Goal: Task Accomplishment & Management: Use online tool/utility

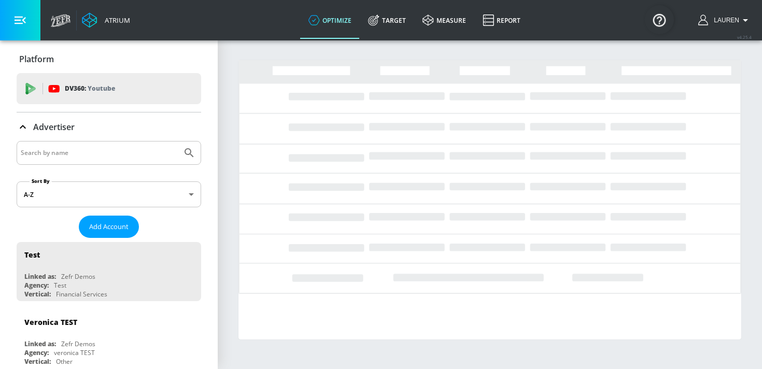
click at [111, 150] on input "Search by name" at bounding box center [99, 152] width 157 height 13
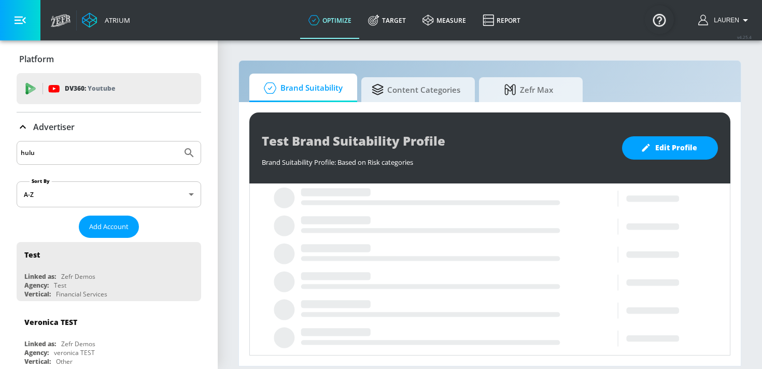
type input "hulu"
click at [178, 142] on button "Submit Search" at bounding box center [189, 153] width 23 height 23
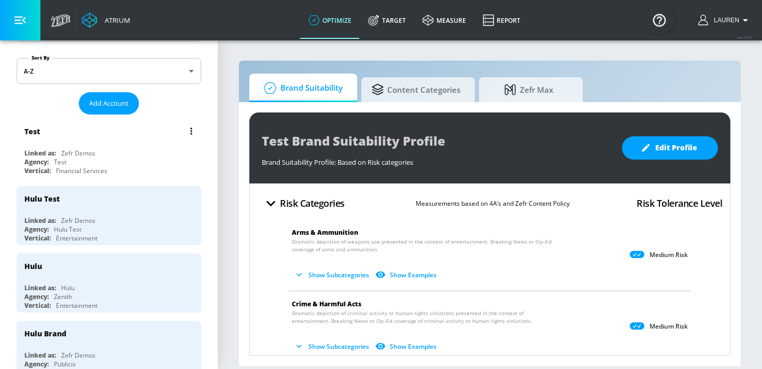
scroll to position [122, 0]
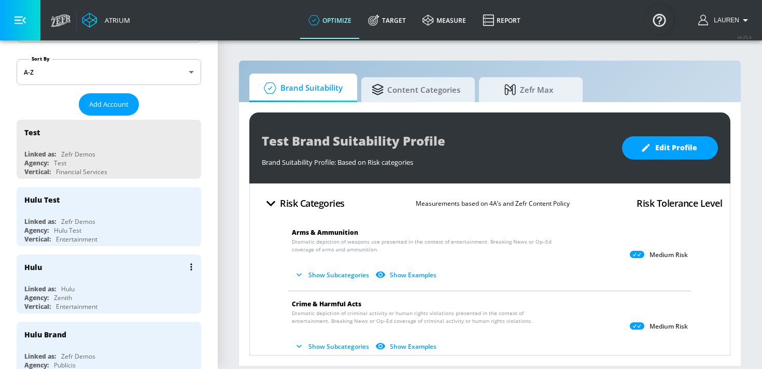
click at [128, 272] on div "Hulu" at bounding box center [111, 267] width 174 height 25
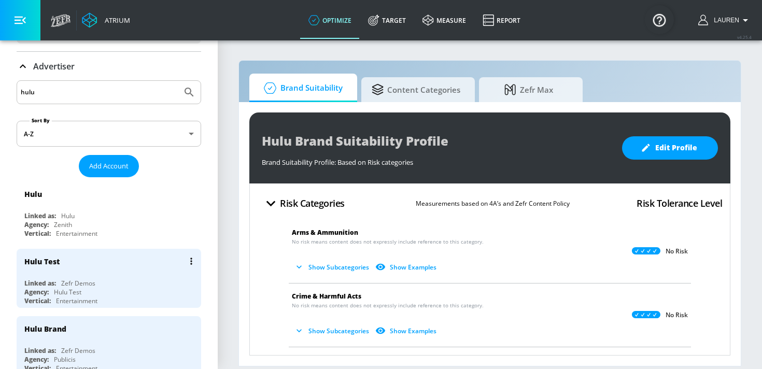
scroll to position [55, 0]
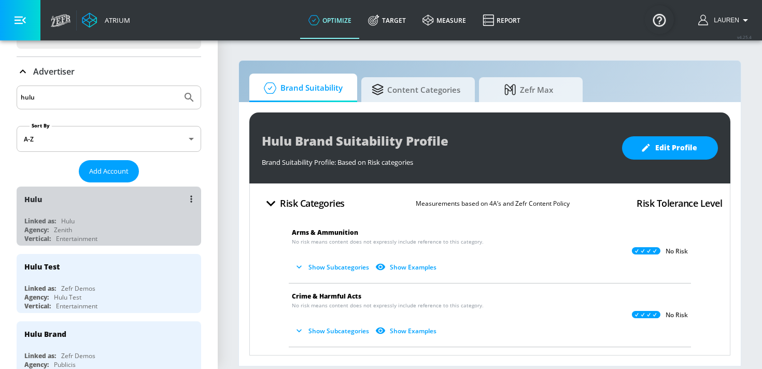
click at [112, 215] on div "Hulu Linked as: Hulu Agency: Zenith Vertical: Entertainment" at bounding box center [109, 216] width 185 height 59
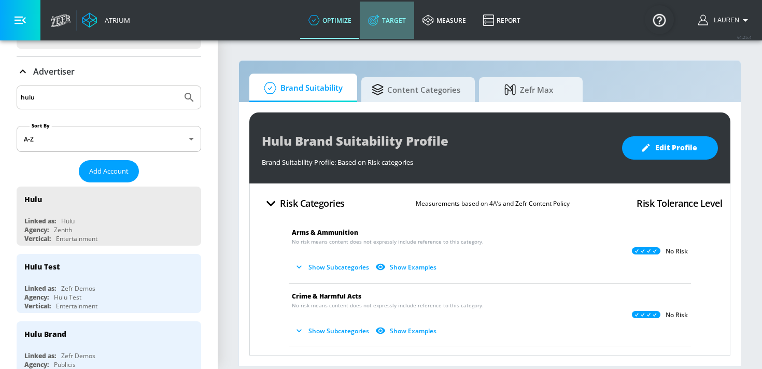
click at [373, 24] on icon at bounding box center [373, 21] width 7 height 7
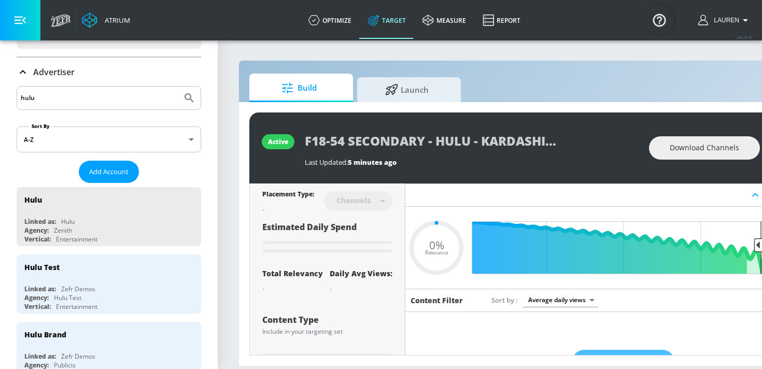
type input "0.05"
click at [29, 69] on div "Advertiser" at bounding box center [46, 72] width 58 height 12
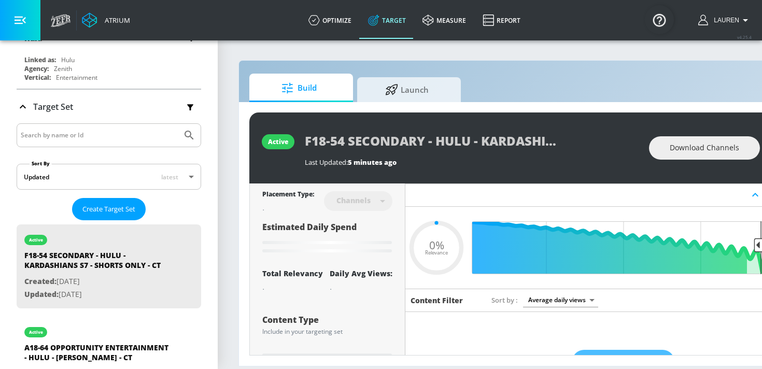
scroll to position [148, 0]
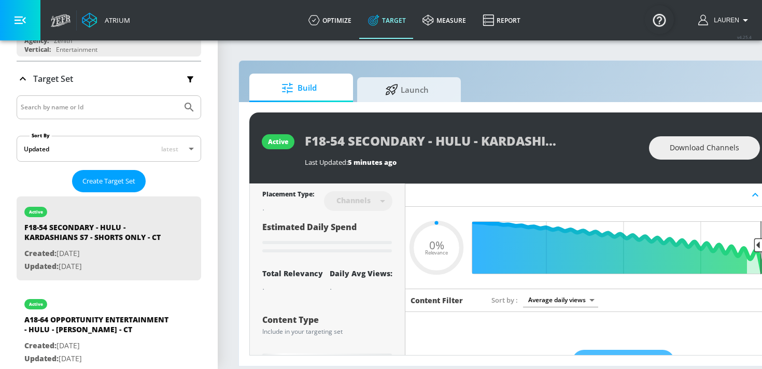
click at [109, 110] on input "Search by name or Id" at bounding box center [99, 107] width 157 height 13
type input "s"
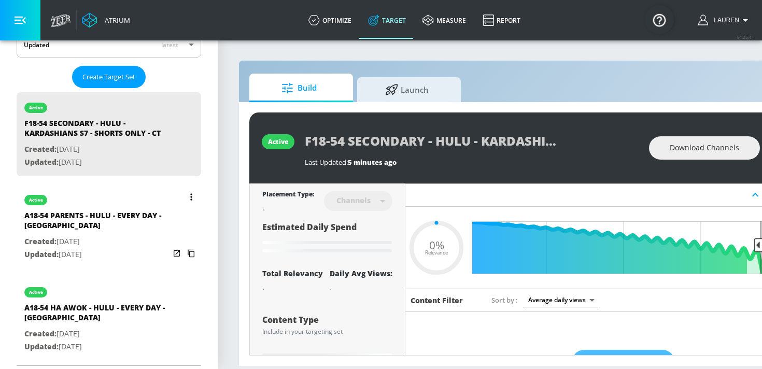
scroll to position [253, 0]
type input "every day"
click at [146, 235] on p "Created: Sep. 08, 2025" at bounding box center [96, 241] width 145 height 13
type input "A18-54 PARENTS - HULU - EVERY DAY - [GEOGRAPHIC_DATA]"
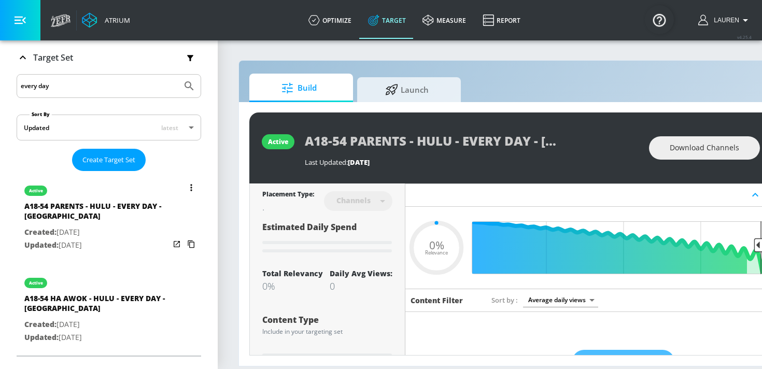
scroll to position [160, 0]
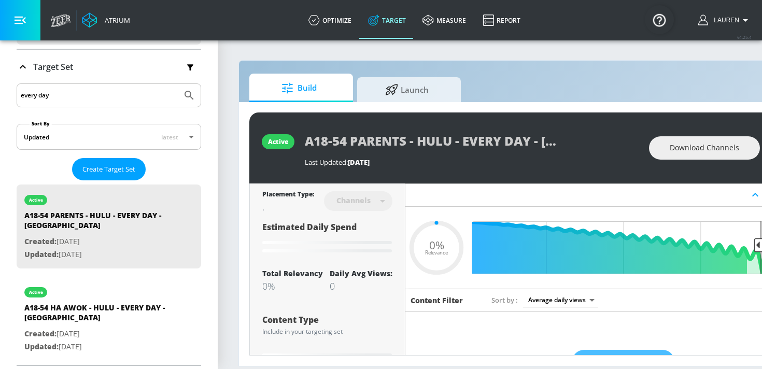
type input "0.52"
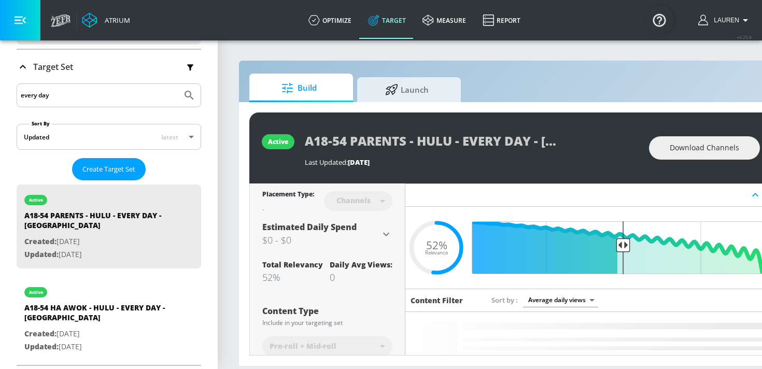
click at [121, 103] on div "every day" at bounding box center [109, 95] width 185 height 24
click at [121, 98] on input "every day" at bounding box center [99, 95] width 157 height 13
type input "emmys"
click at [178, 84] on button "Submit Search" at bounding box center [189, 95] width 23 height 23
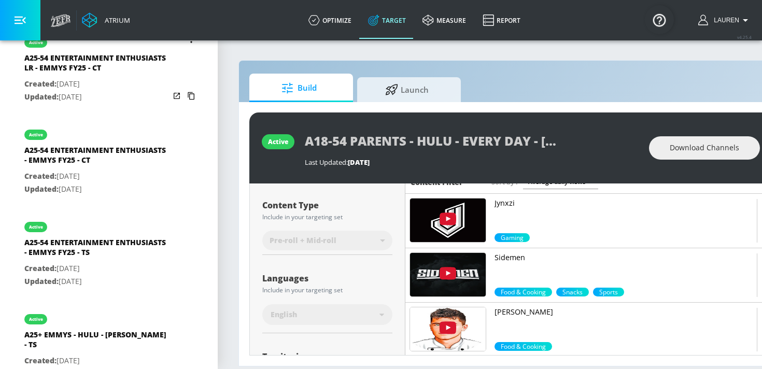
scroll to position [411, 0]
click at [137, 272] on p "Created: Aug. 15, 2025" at bounding box center [96, 268] width 145 height 13
type input "A25-54 ENTERTAINMENT ENTHUSIASTS - EMMYS FY25 - TS"
type input "videos"
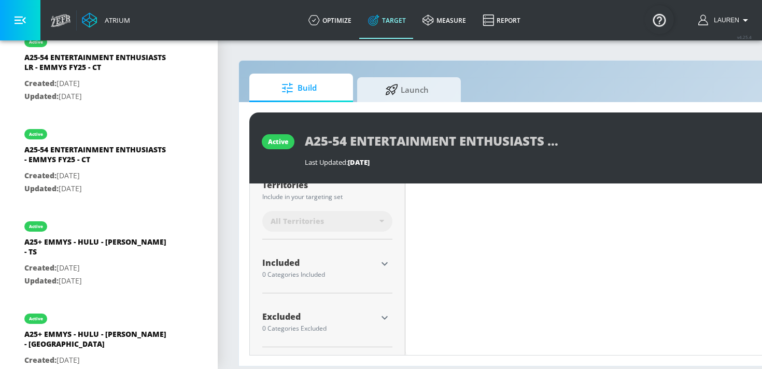
scroll to position [289, 0]
type input "0.5"
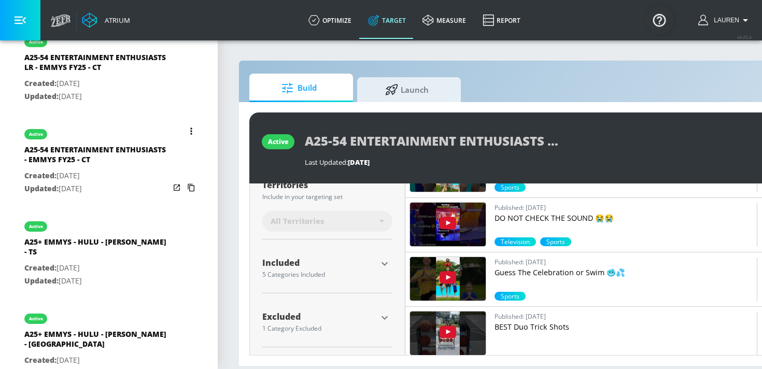
scroll to position [0, 0]
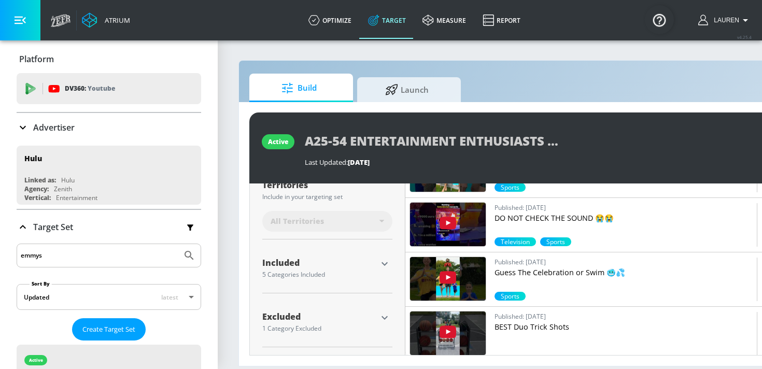
click at [46, 252] on input "emmys" at bounding box center [99, 255] width 157 height 13
type input "kardashian"
click at [178, 244] on button "Submit Search" at bounding box center [189, 255] width 23 height 23
click at [95, 255] on input "kardashian" at bounding box center [99, 255] width 157 height 13
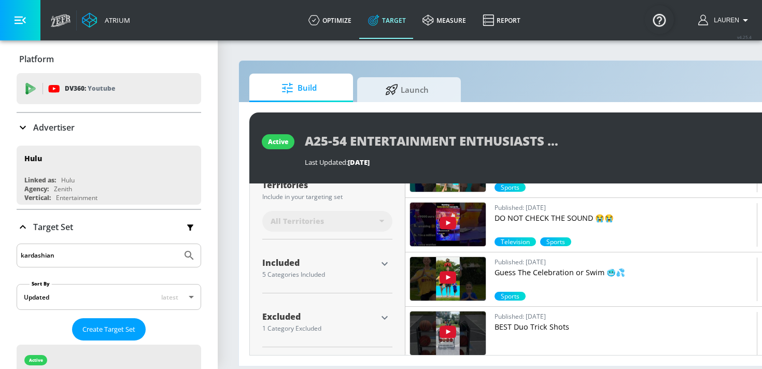
click at [178, 244] on button "Submit Search" at bounding box center [189, 255] width 23 height 23
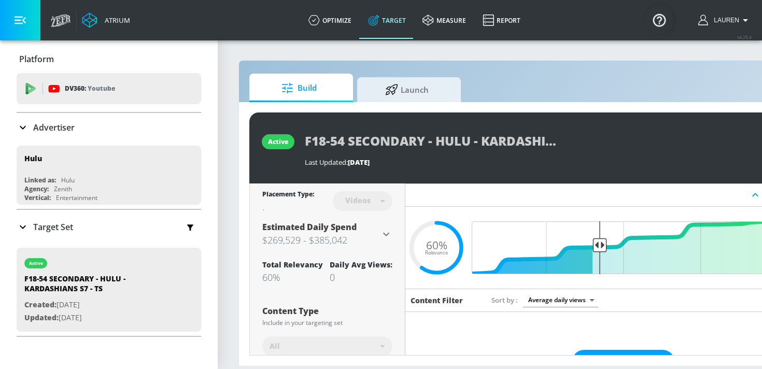
click at [25, 223] on icon at bounding box center [23, 227] width 12 height 12
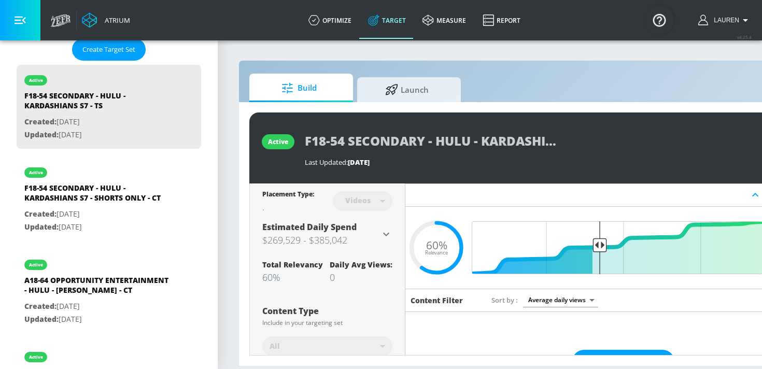
scroll to position [281, 0]
click at [128, 218] on p "Created: [DATE]" at bounding box center [96, 213] width 145 height 13
type input "F18-54 SECONDARY - HULU - KARDASHIANS S7 - SHORTS ONLY - CT"
type input "channels"
type input "0.05"
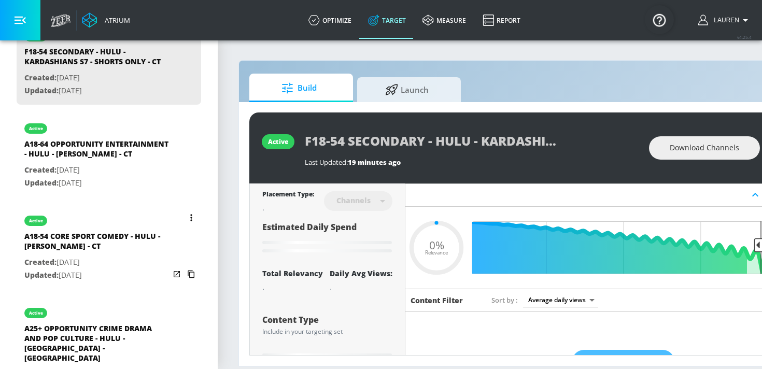
scroll to position [141, 0]
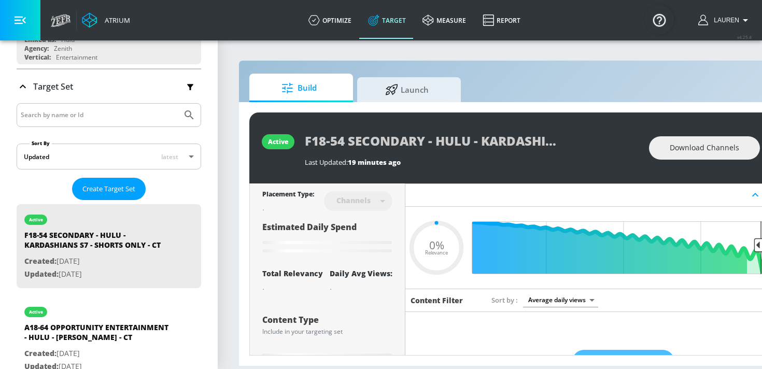
click at [101, 111] on input "Search by name or Id" at bounding box center [99, 114] width 157 height 13
type input "kardashian"
click at [178, 104] on button "Submit Search" at bounding box center [189, 115] width 23 height 23
type input "0.6"
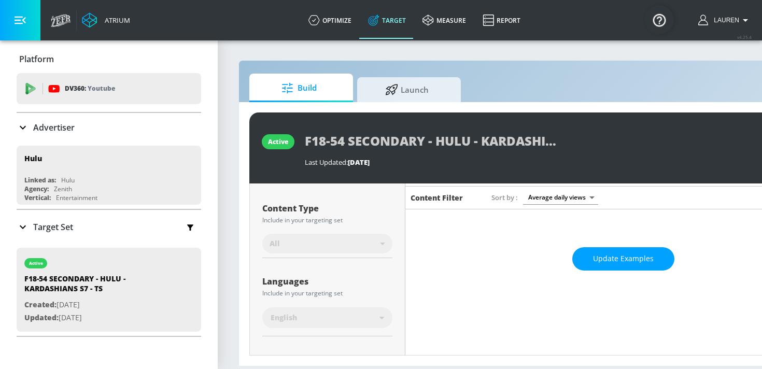
scroll to position [102, 0]
click at [381, 245] on div "All" at bounding box center [327, 244] width 130 height 27
click at [381, 242] on div "All" at bounding box center [327, 244] width 130 height 27
